Goal: Transaction & Acquisition: Subscribe to service/newsletter

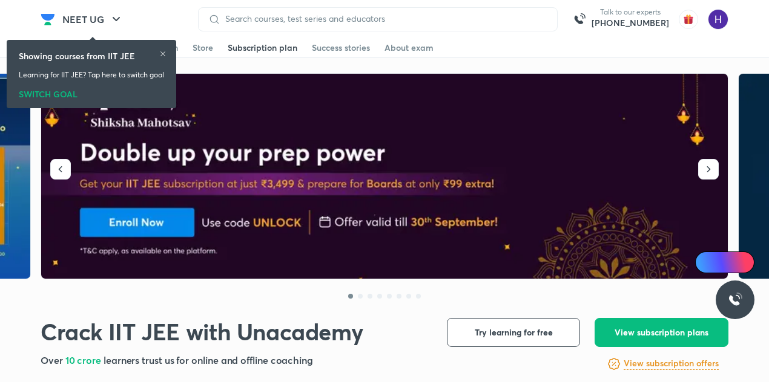
click at [258, 50] on div "Subscription plan" at bounding box center [263, 48] width 70 height 12
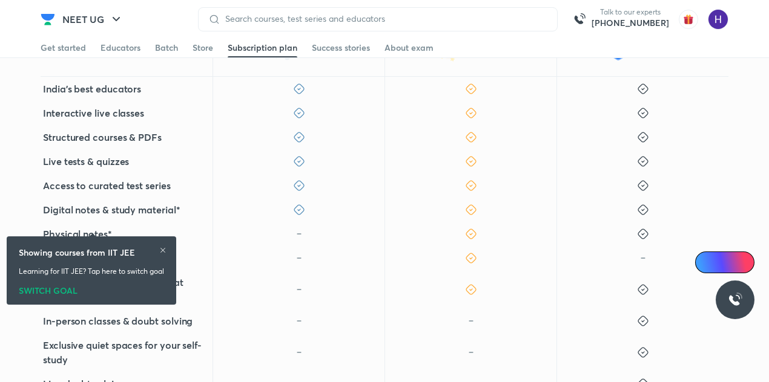
scroll to position [510, 0]
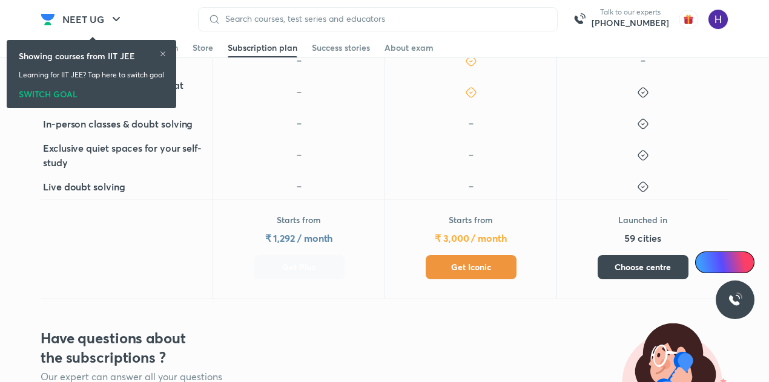
click at [284, 279] on button "Get Plus" at bounding box center [299, 267] width 91 height 24
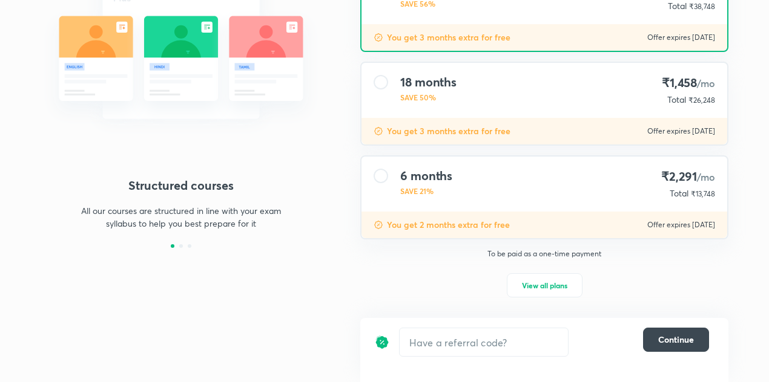
scroll to position [186, 0]
click at [558, 281] on span "View all plans" at bounding box center [544, 286] width 45 height 12
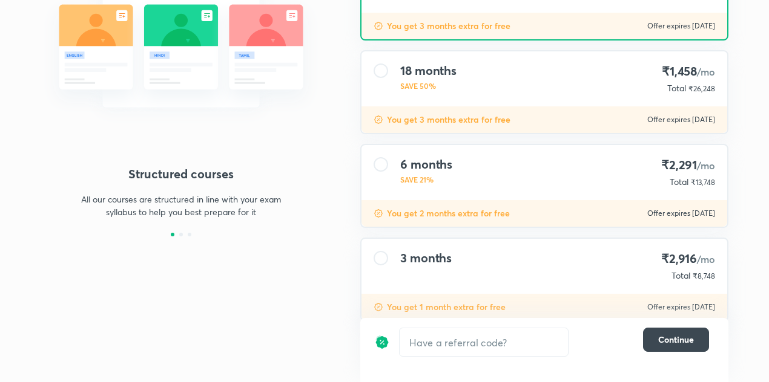
scroll to position [195, 0]
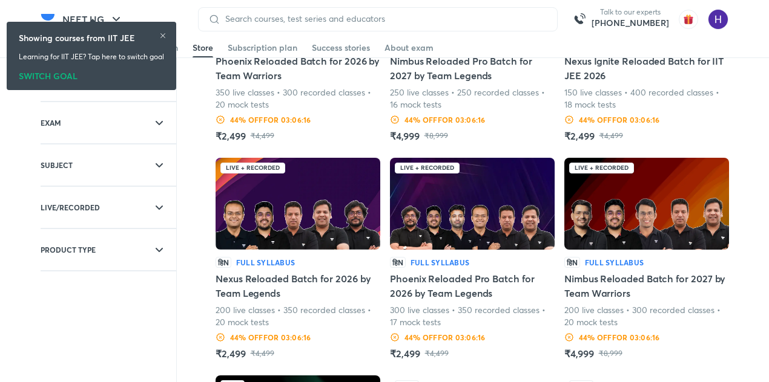
scroll to position [139, 0]
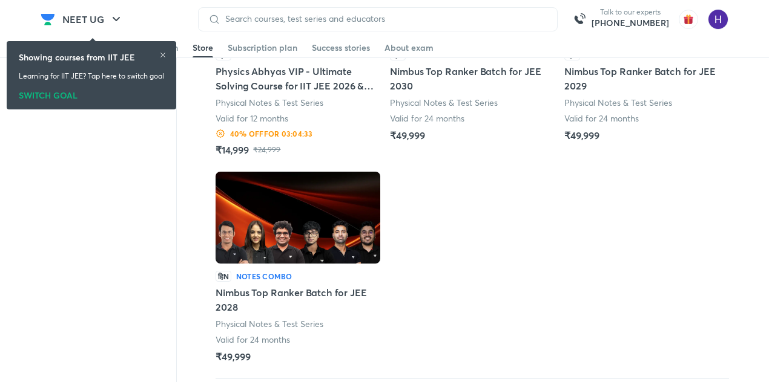
scroll to position [1698, 0]
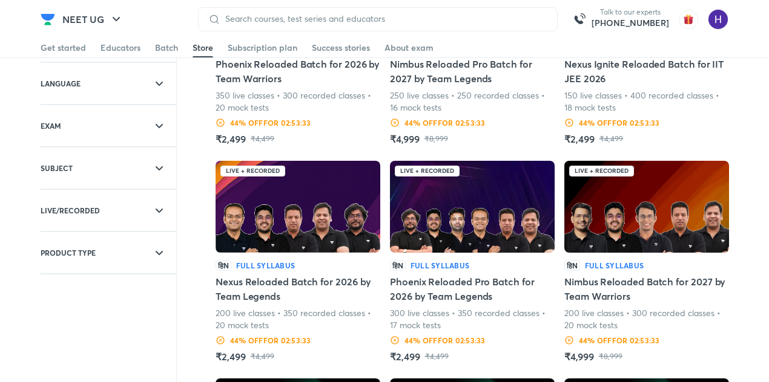
scroll to position [0, 0]
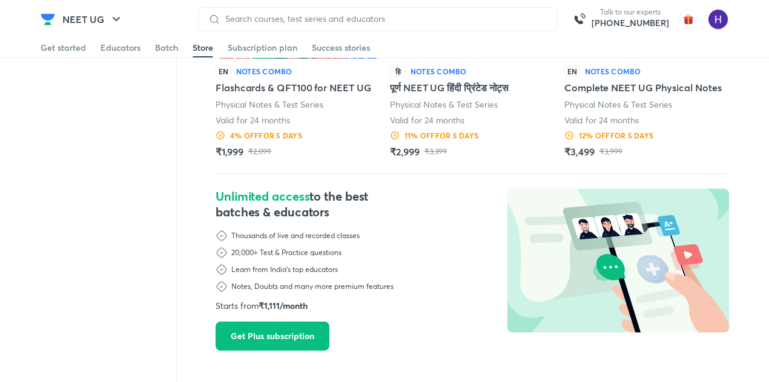
scroll to position [1283, 0]
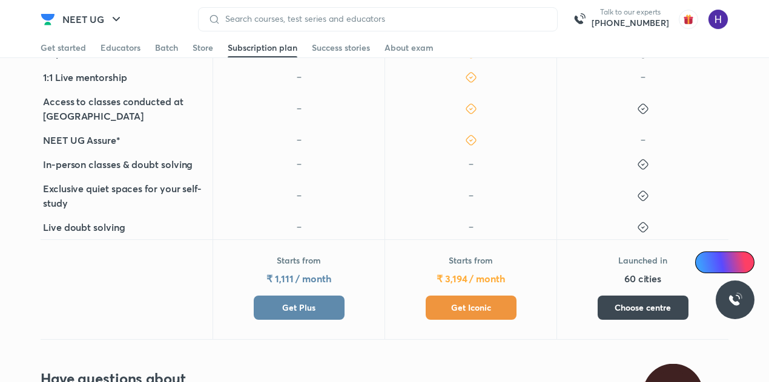
scroll to position [550, 0]
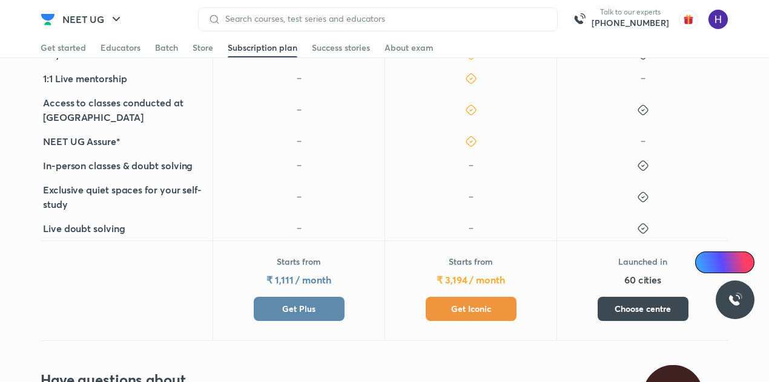
click at [301, 262] on div "Starts from ₹ 1,111 / month Get Plus" at bounding box center [299, 288] width 91 height 65
click at [305, 303] on span "Get Plus" at bounding box center [298, 309] width 33 height 12
